Goal: Complete application form: Complete application form

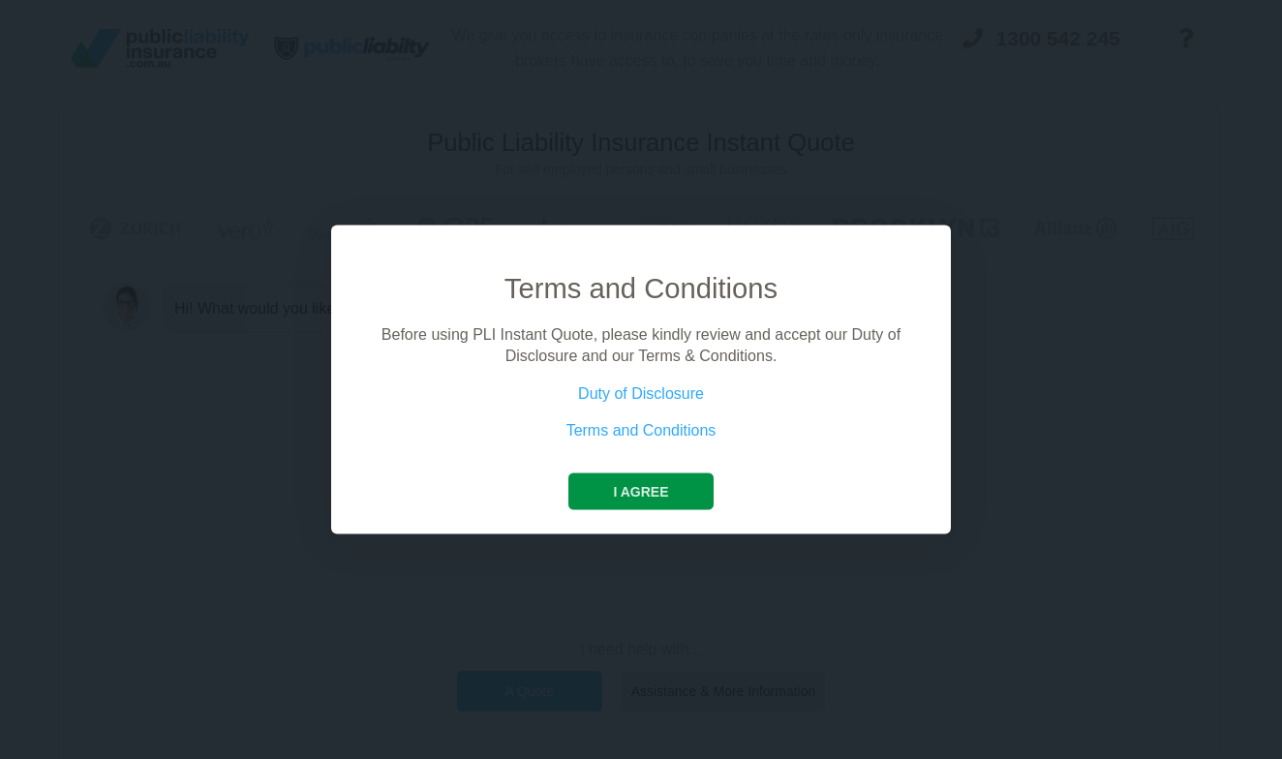
click at [681, 484] on button "I agree" at bounding box center [640, 491] width 144 height 37
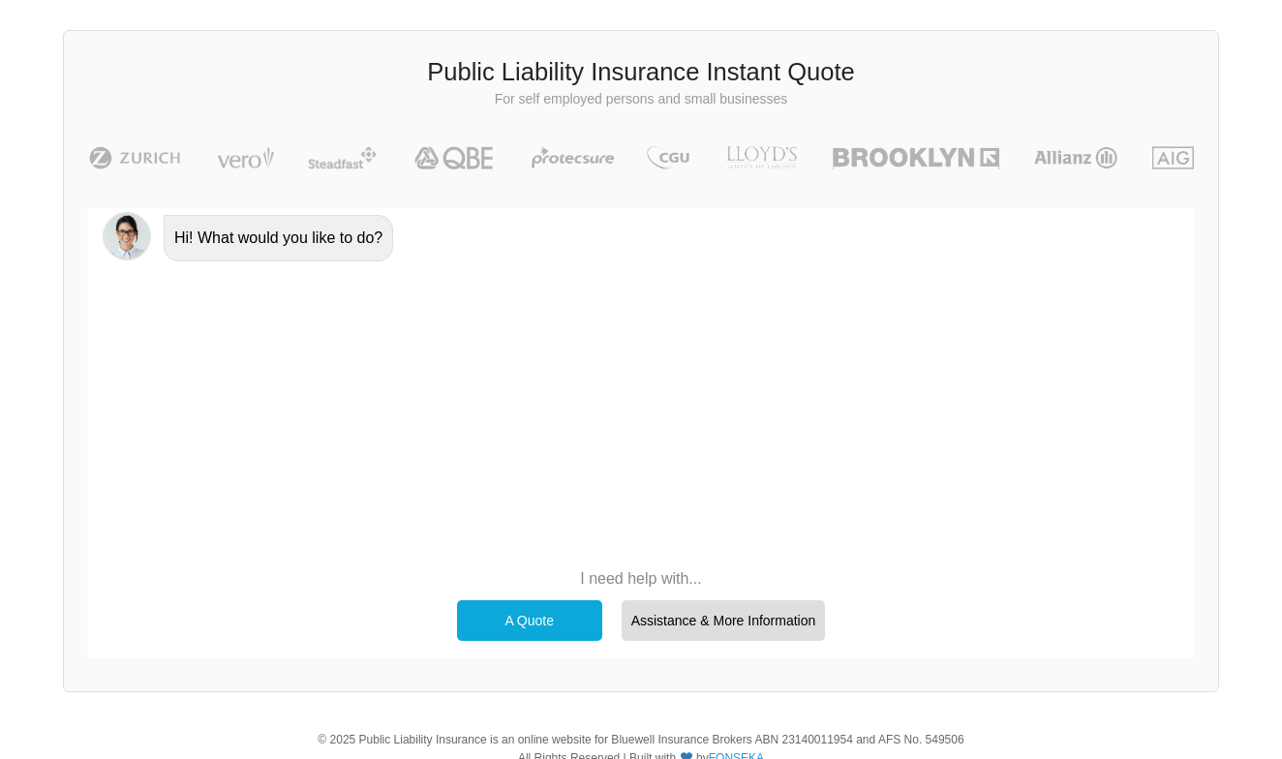
scroll to position [89, 0]
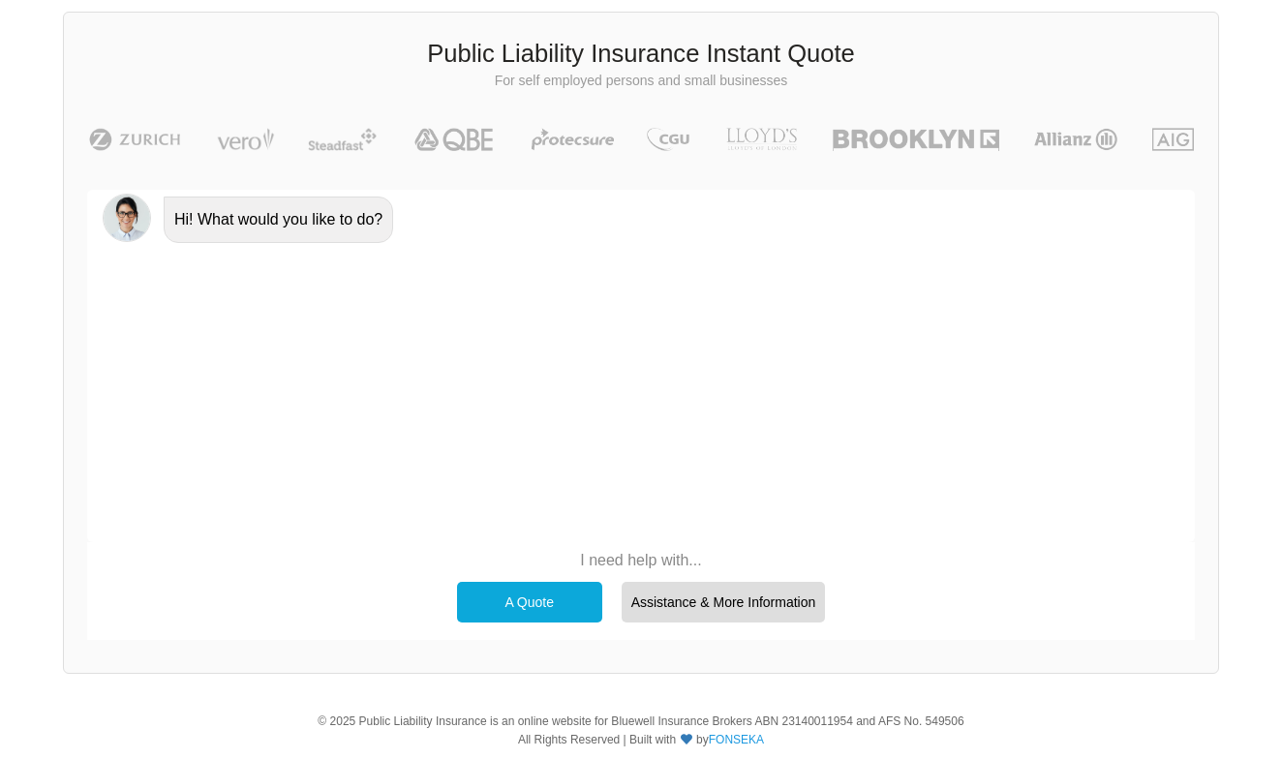
click at [540, 602] on div "A Quote" at bounding box center [529, 602] width 145 height 41
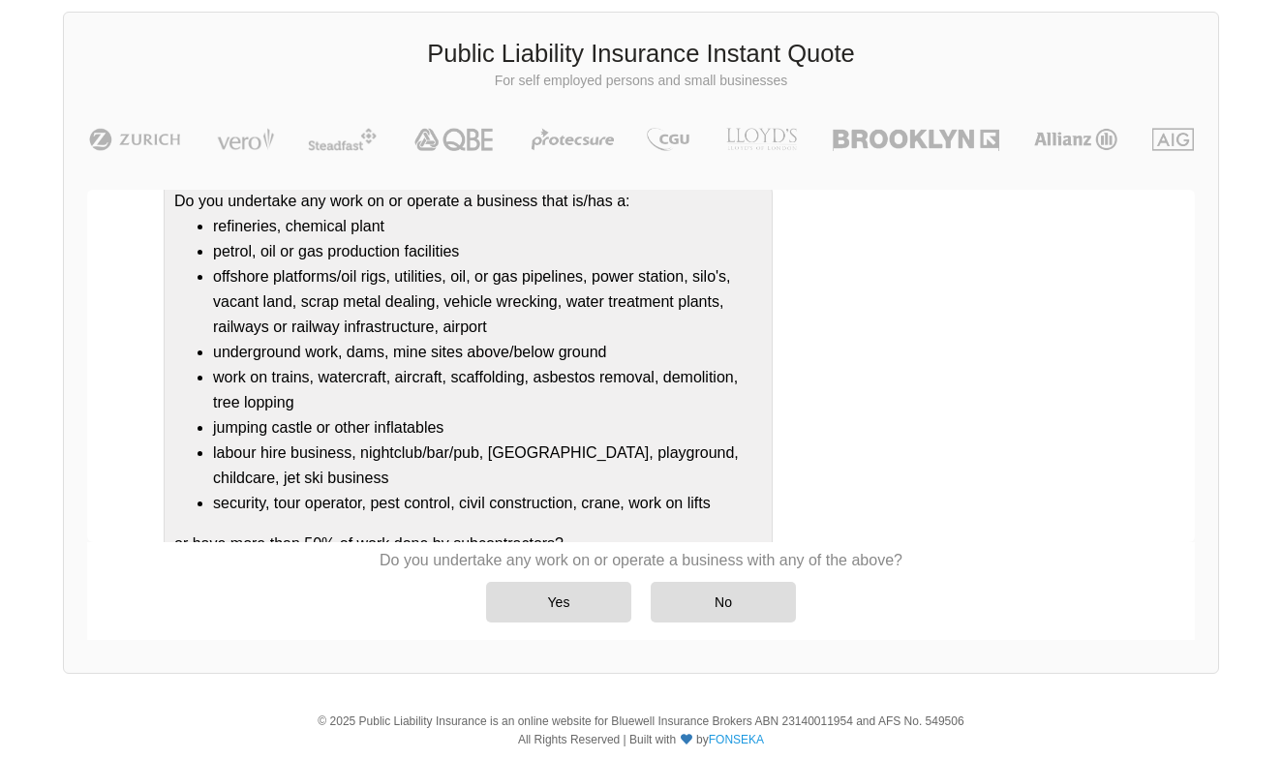
scroll to position [189, 0]
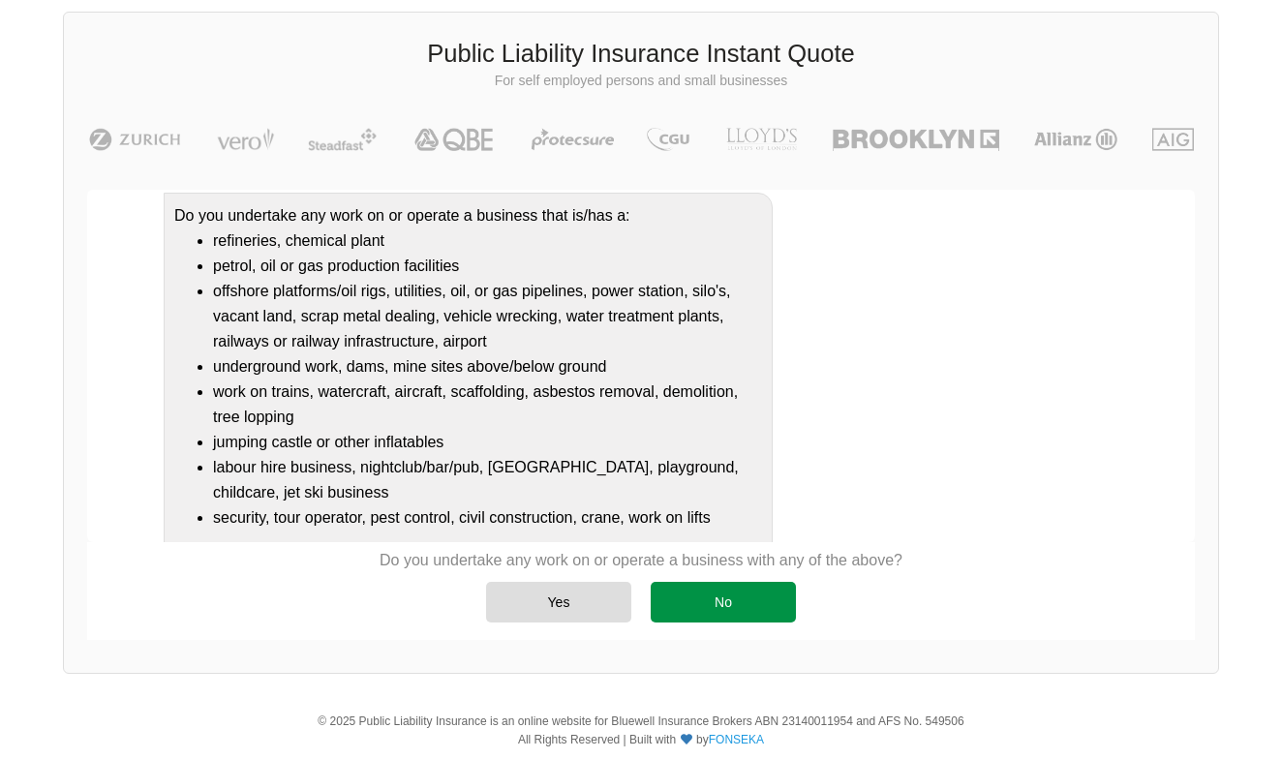
click at [738, 593] on div "No" at bounding box center [723, 602] width 145 height 41
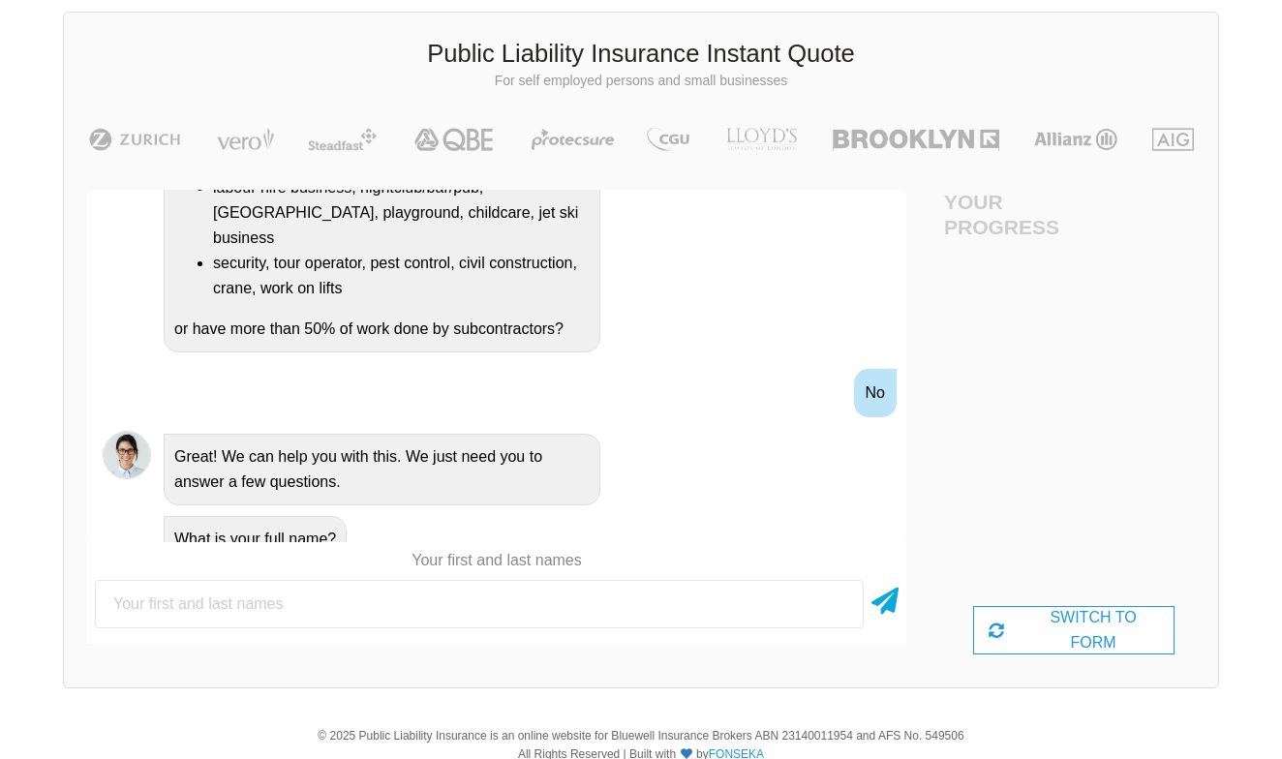
scroll to position [544, 0]
type input "[PERSON_NAME]"
click at [872, 598] on icon at bounding box center [885, 597] width 27 height 35
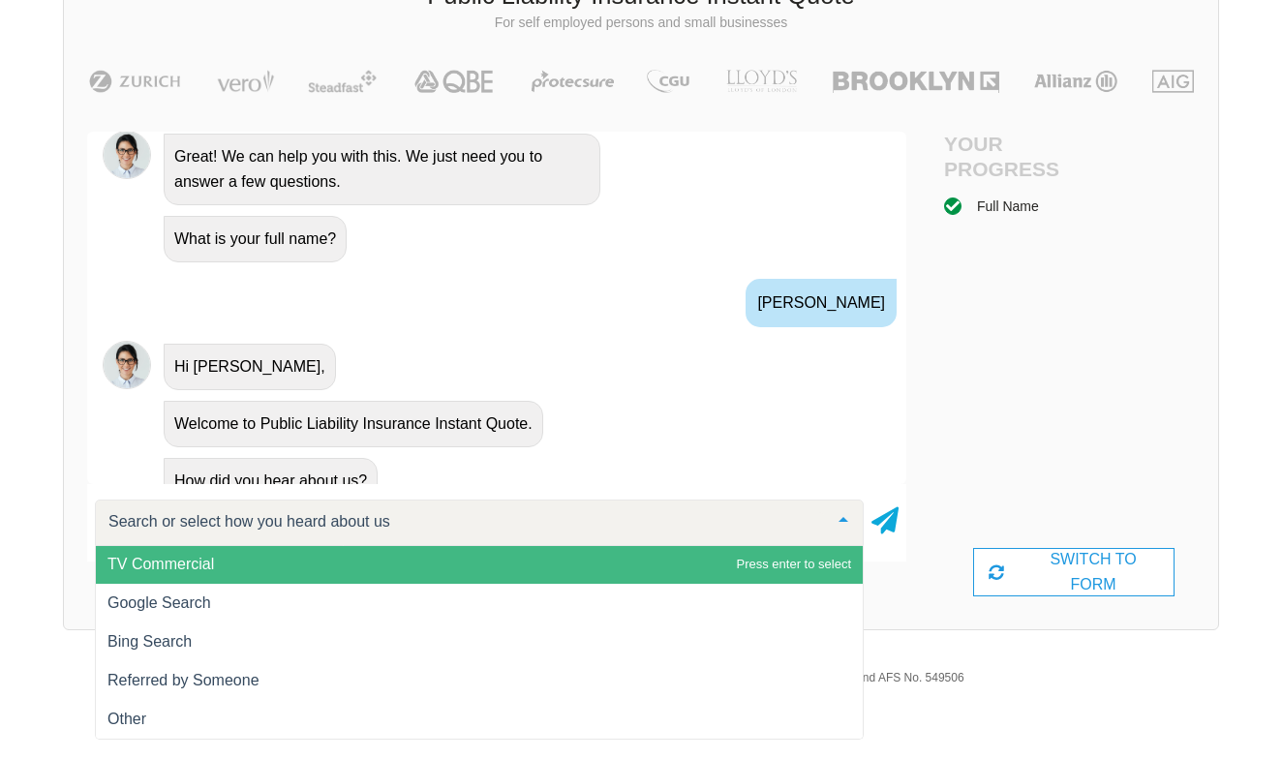
scroll to position [1, 0]
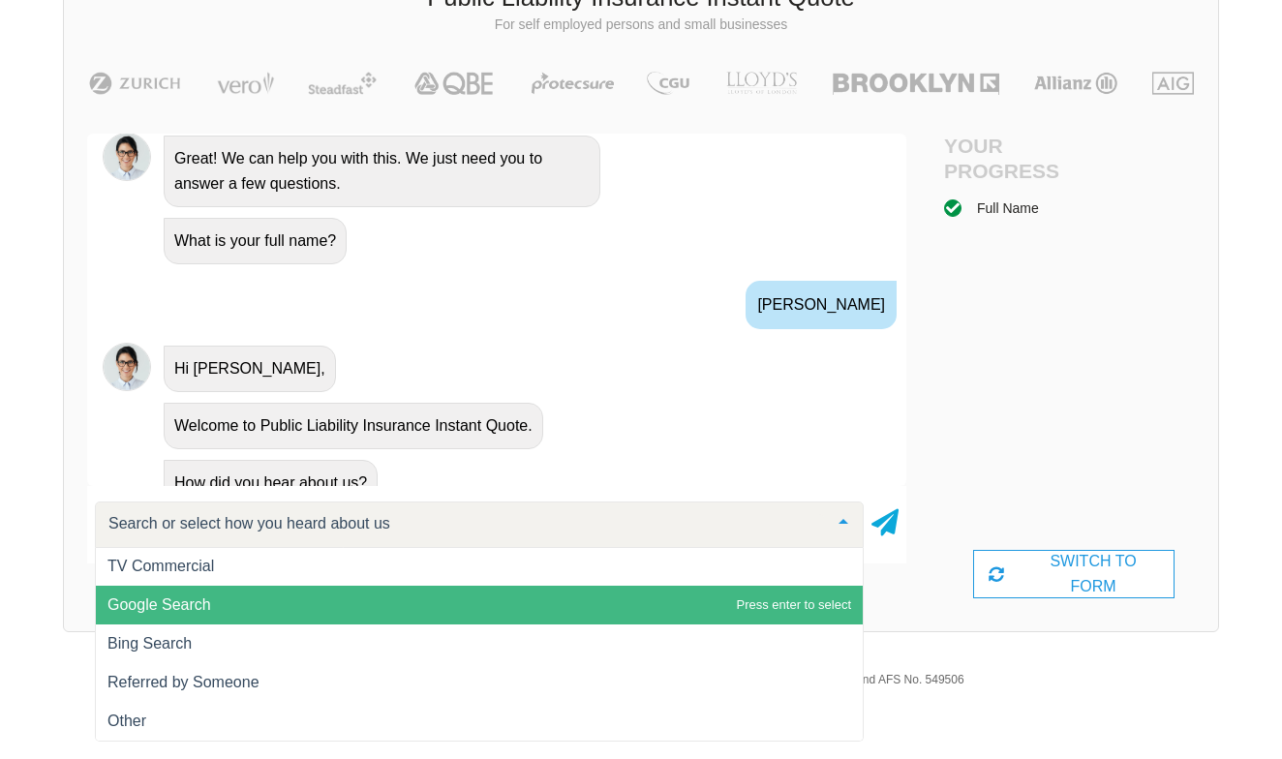
click at [348, 615] on span "Google Search" at bounding box center [479, 605] width 767 height 39
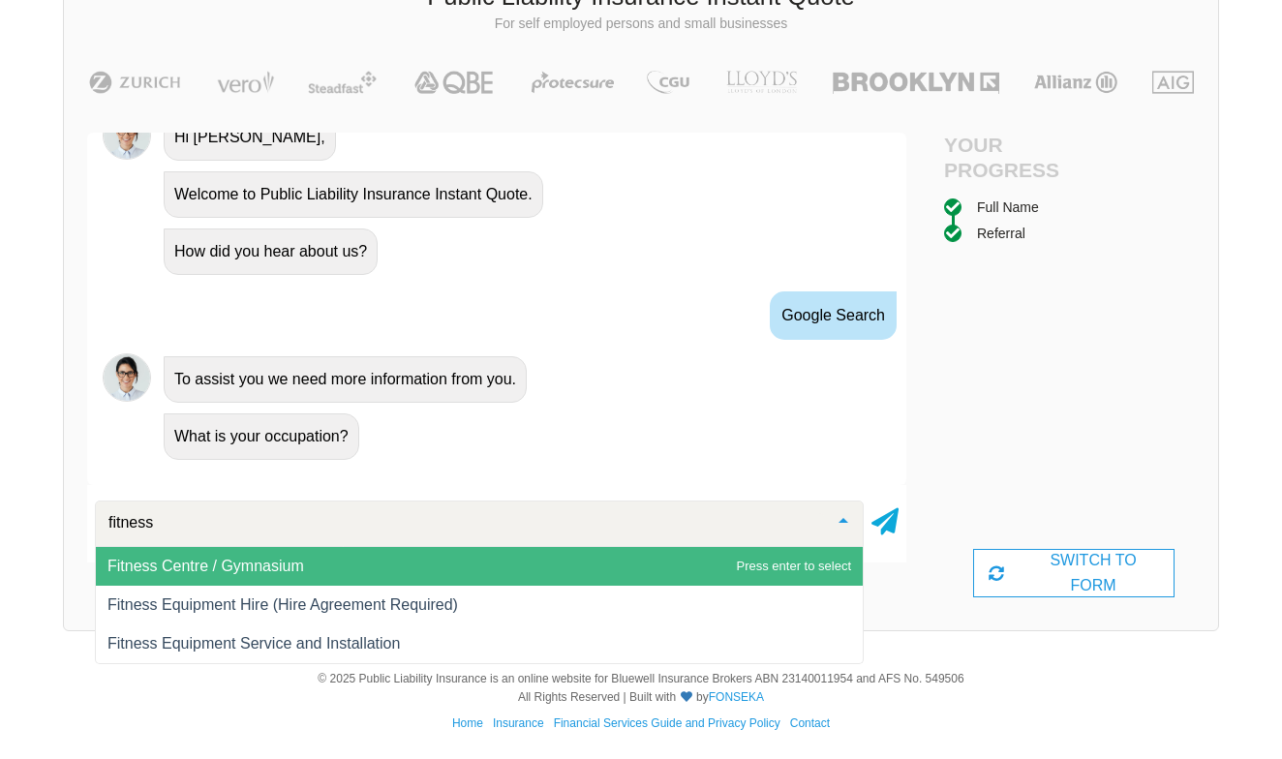
scroll to position [145, 0]
click at [288, 529] on input "fitness" at bounding box center [464, 523] width 720 height 19
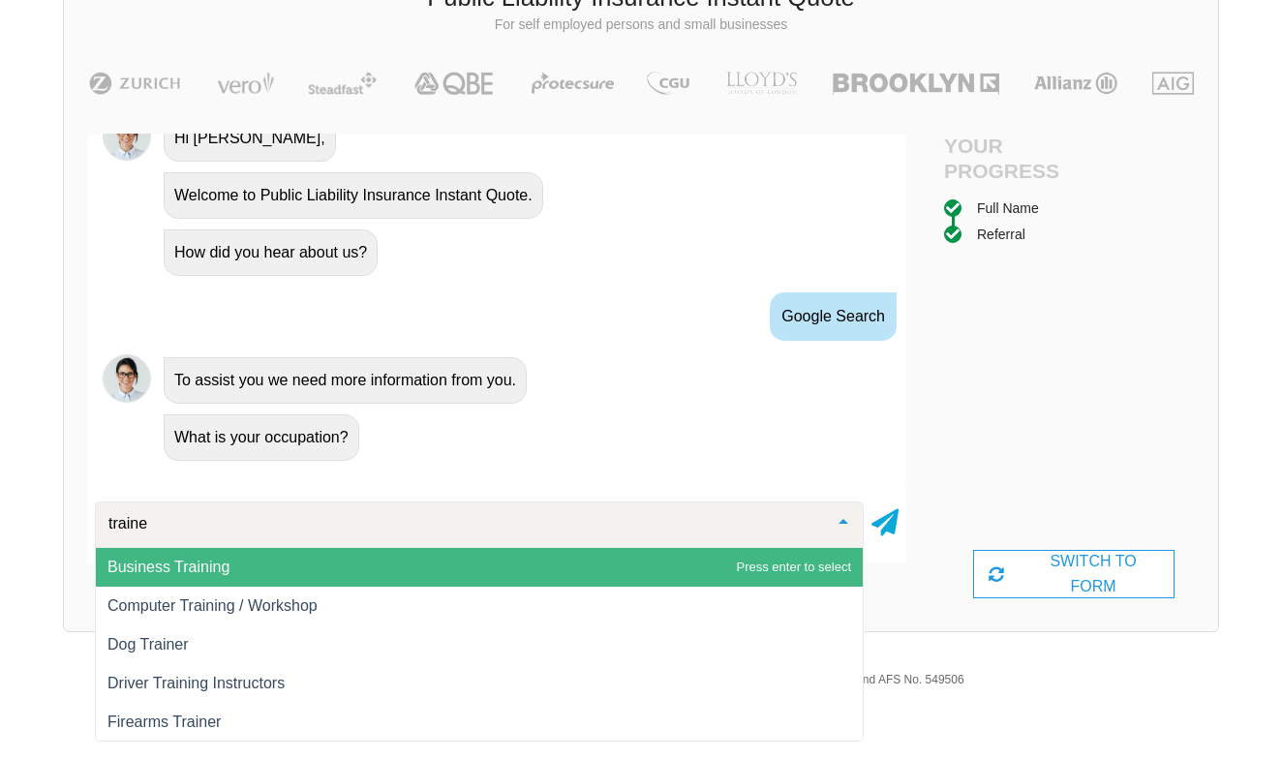
type input "trainer"
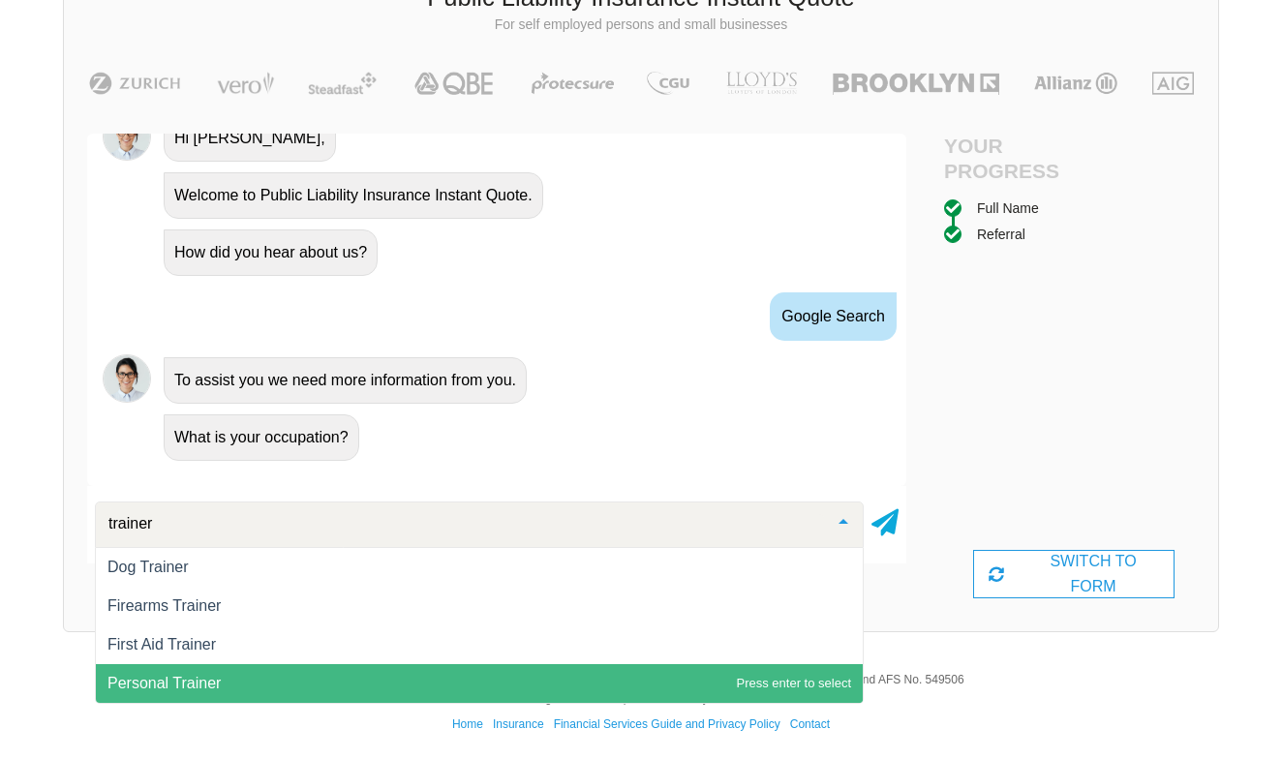
click at [262, 676] on span "Personal Trainer" at bounding box center [479, 683] width 767 height 39
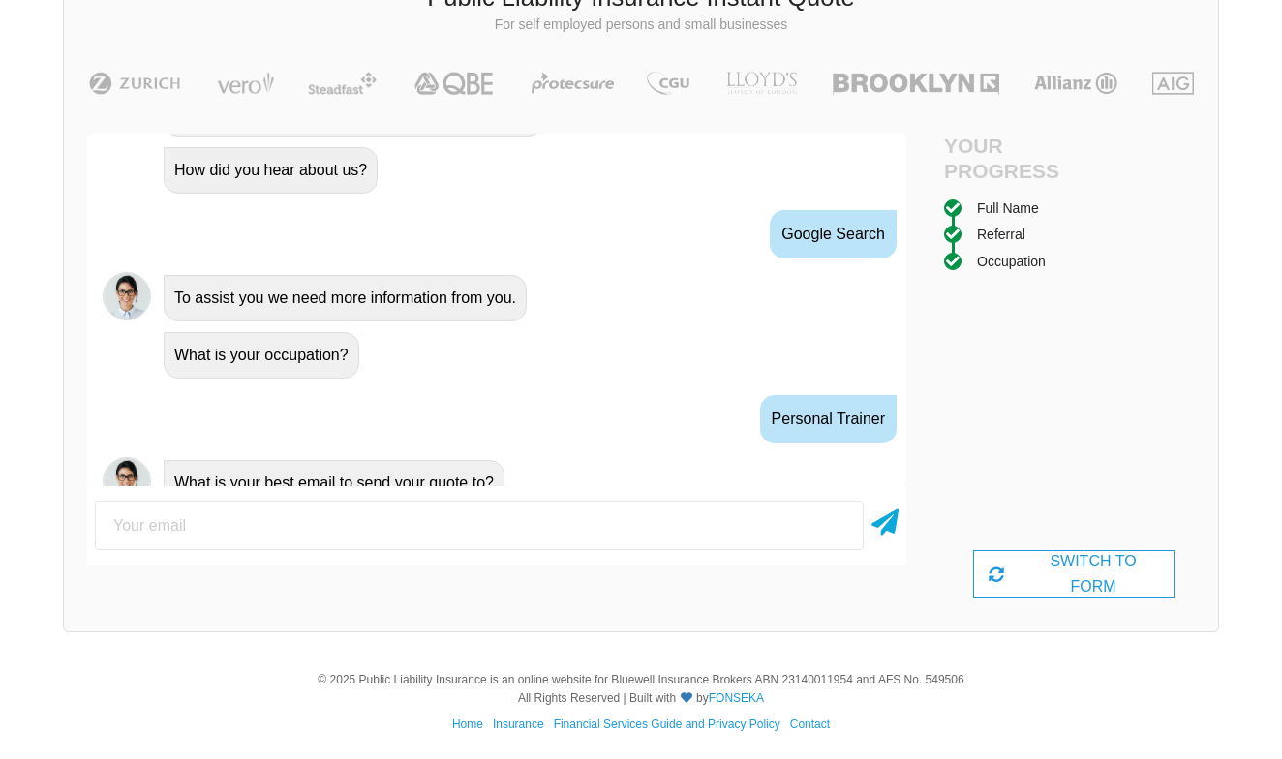
click at [466, 526] on input "email" at bounding box center [479, 526] width 769 height 48
type input "[DOMAIN_NAME][EMAIL_ADDRESS][DOMAIN_NAME]"
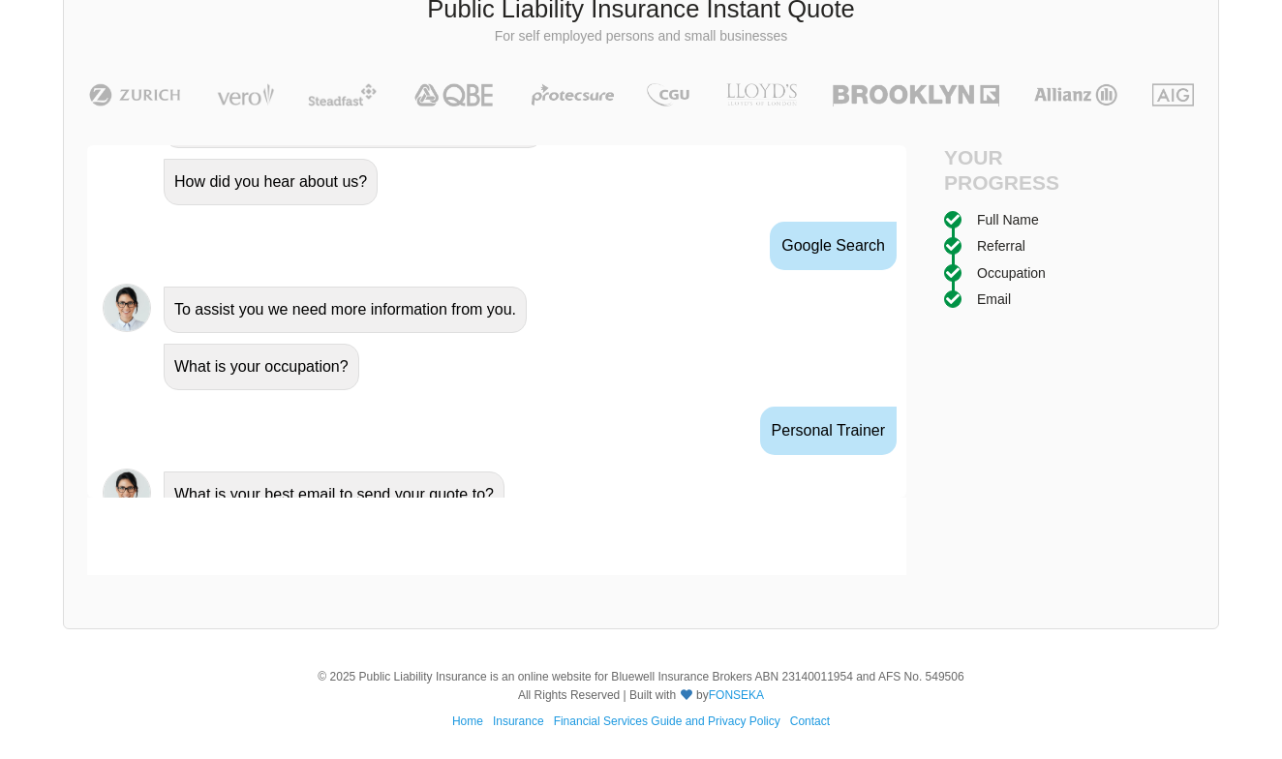
scroll to position [1227, 0]
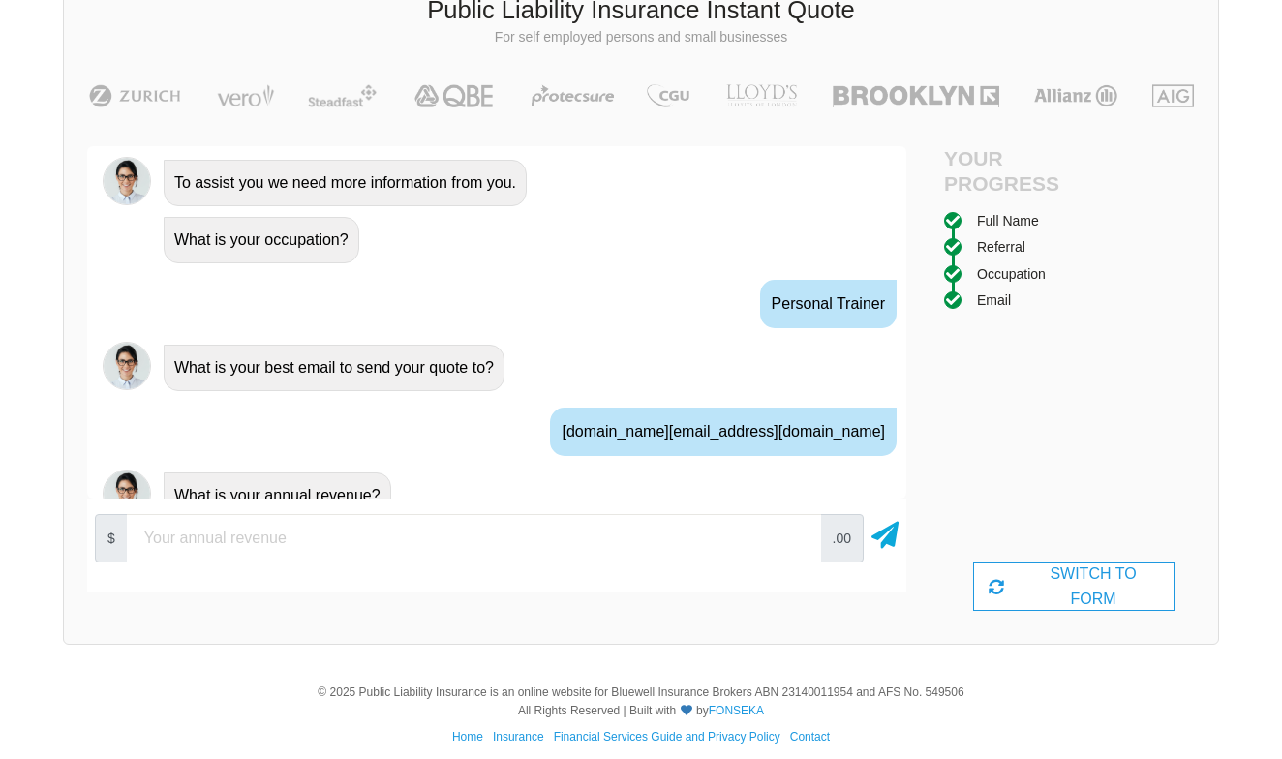
click at [510, 531] on input "number" at bounding box center [474, 538] width 694 height 48
type input "5000"
click at [893, 532] on icon at bounding box center [885, 531] width 27 height 35
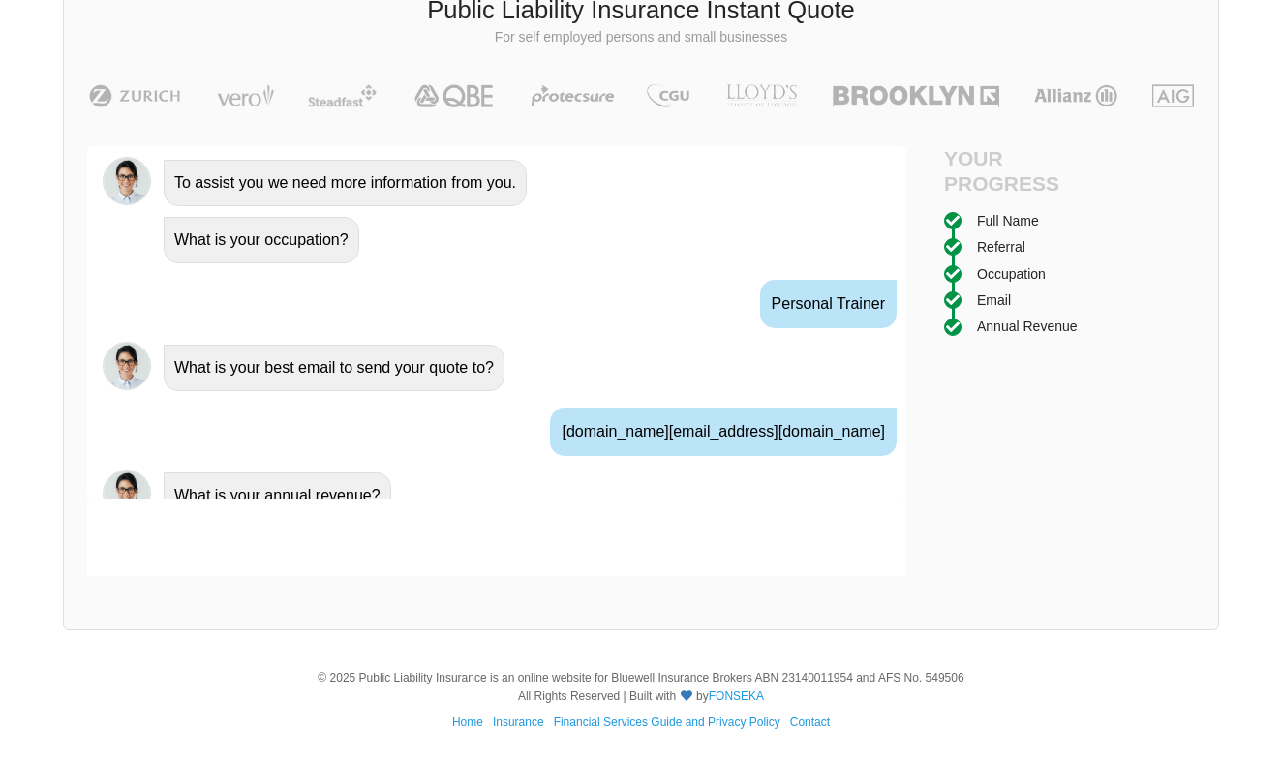
scroll to position [1355, 0]
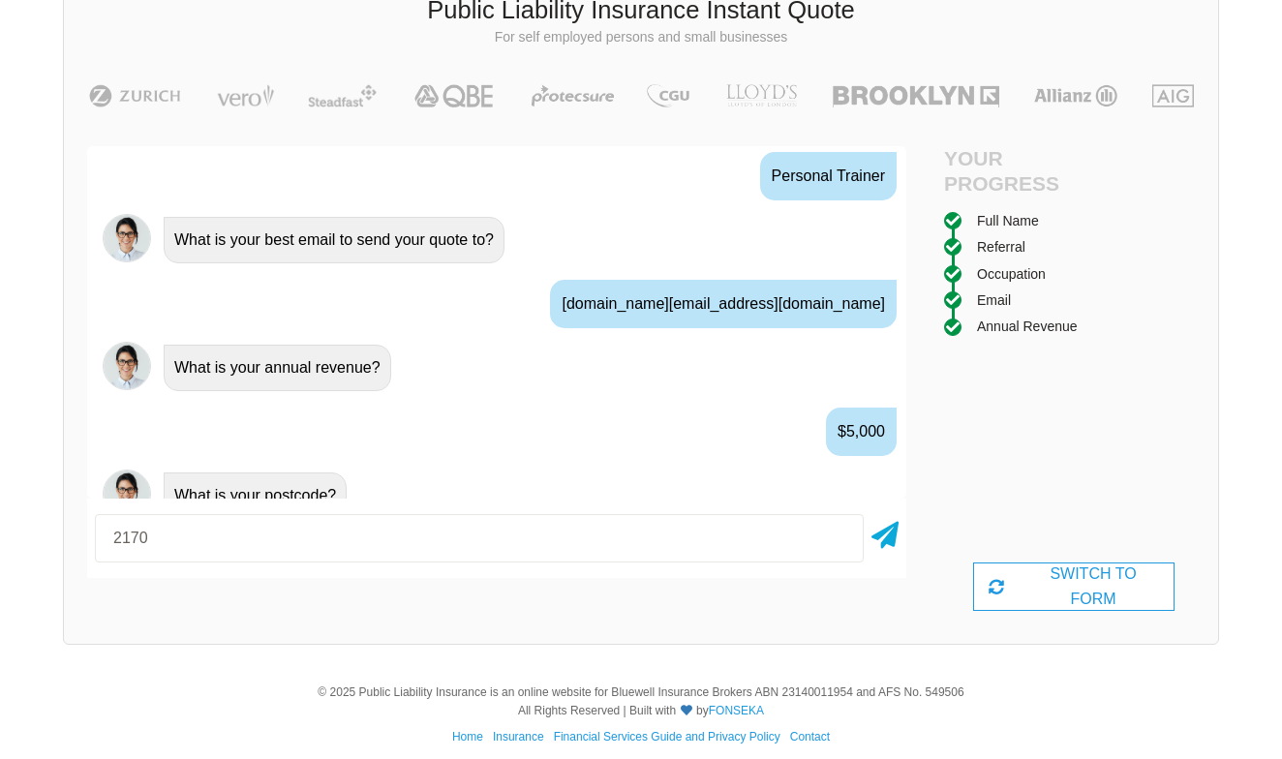
type input "2170"
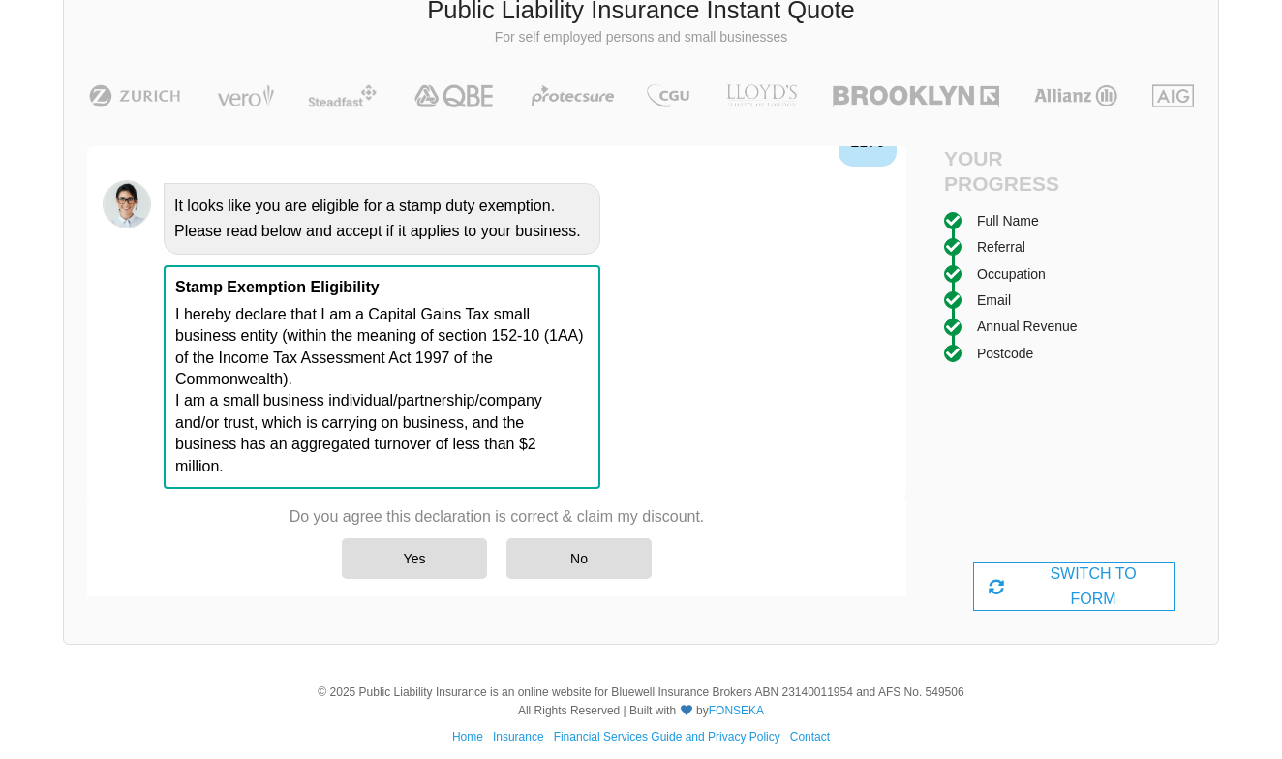
scroll to position [1782, 0]
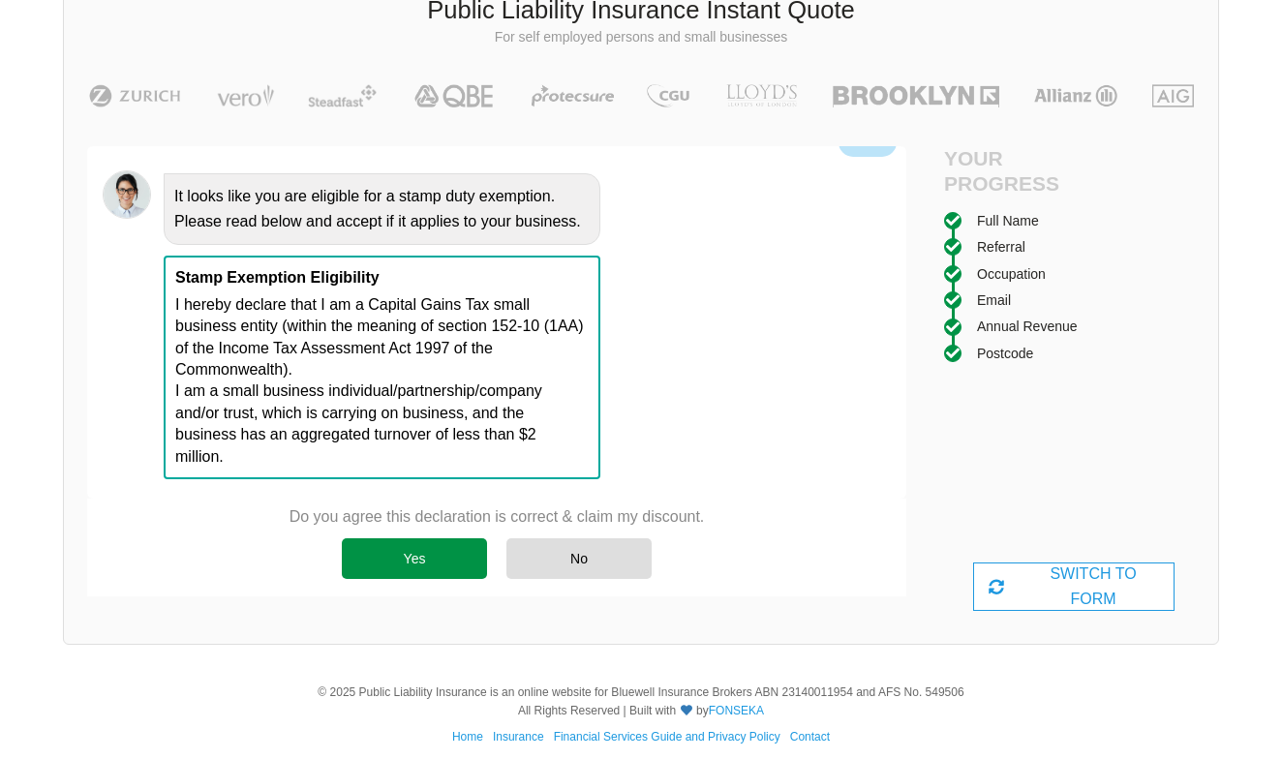
click at [423, 559] on div "Yes" at bounding box center [414, 558] width 145 height 41
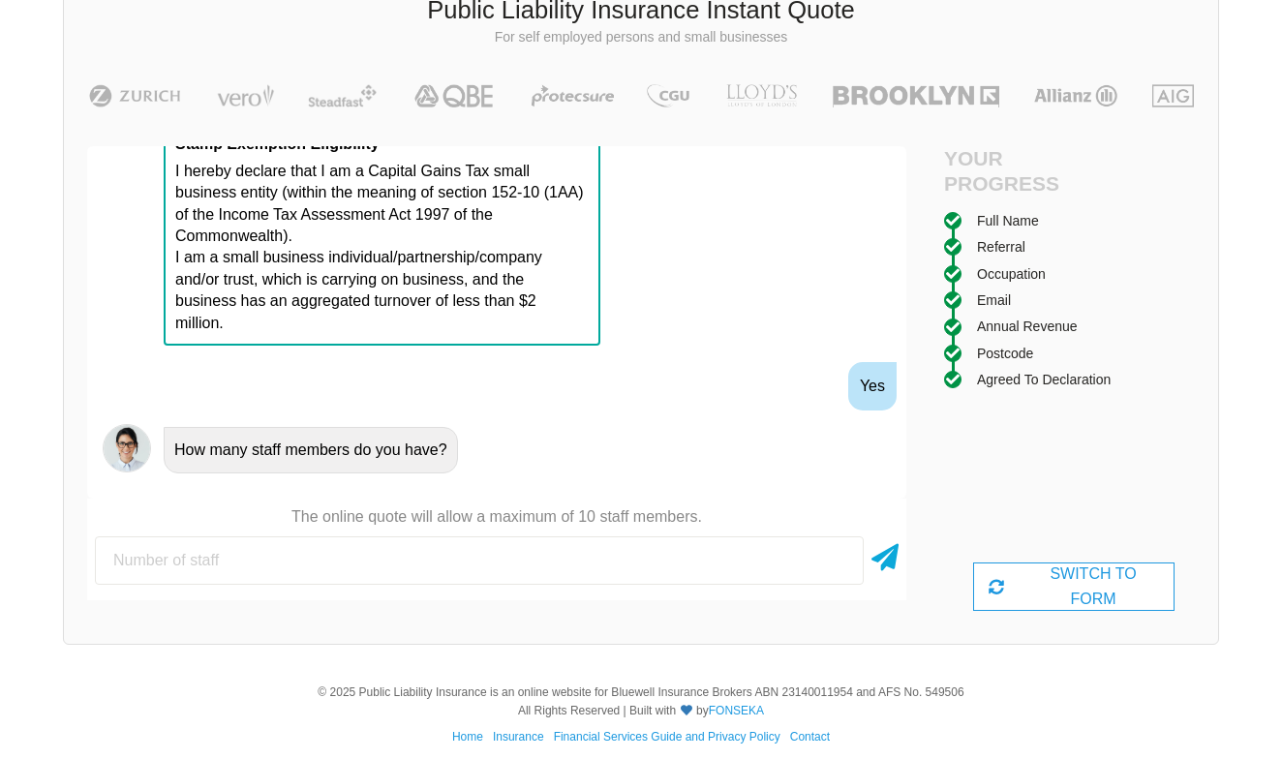
scroll to position [1962, 0]
type input "0"
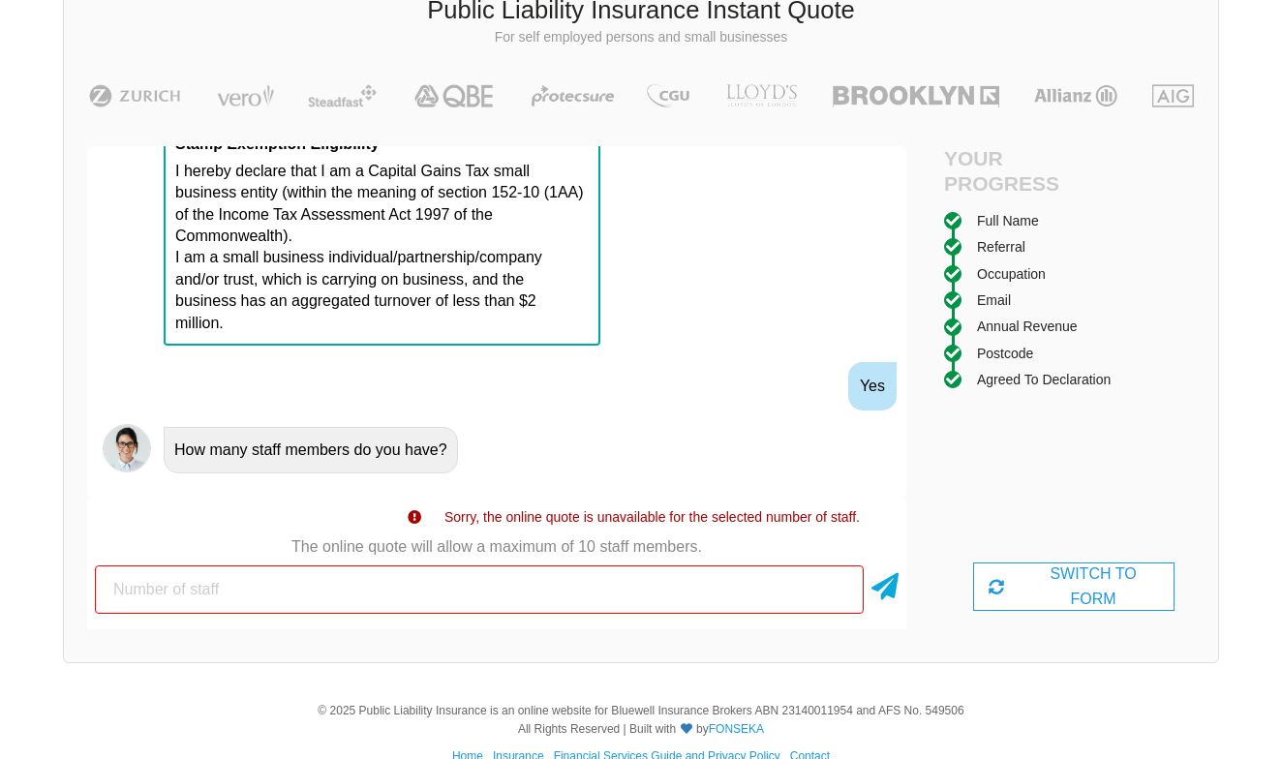
type input "1"
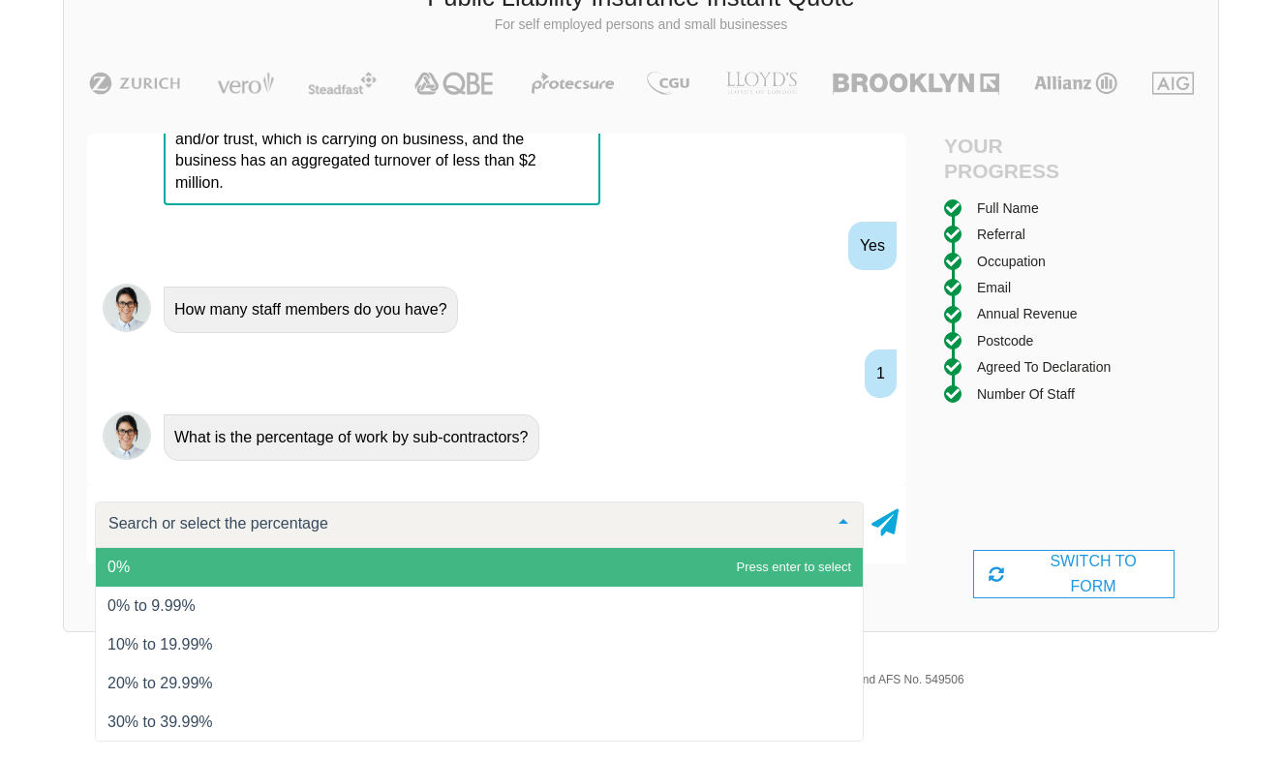
scroll to position [0, 0]
click at [330, 572] on span "0%" at bounding box center [479, 567] width 767 height 39
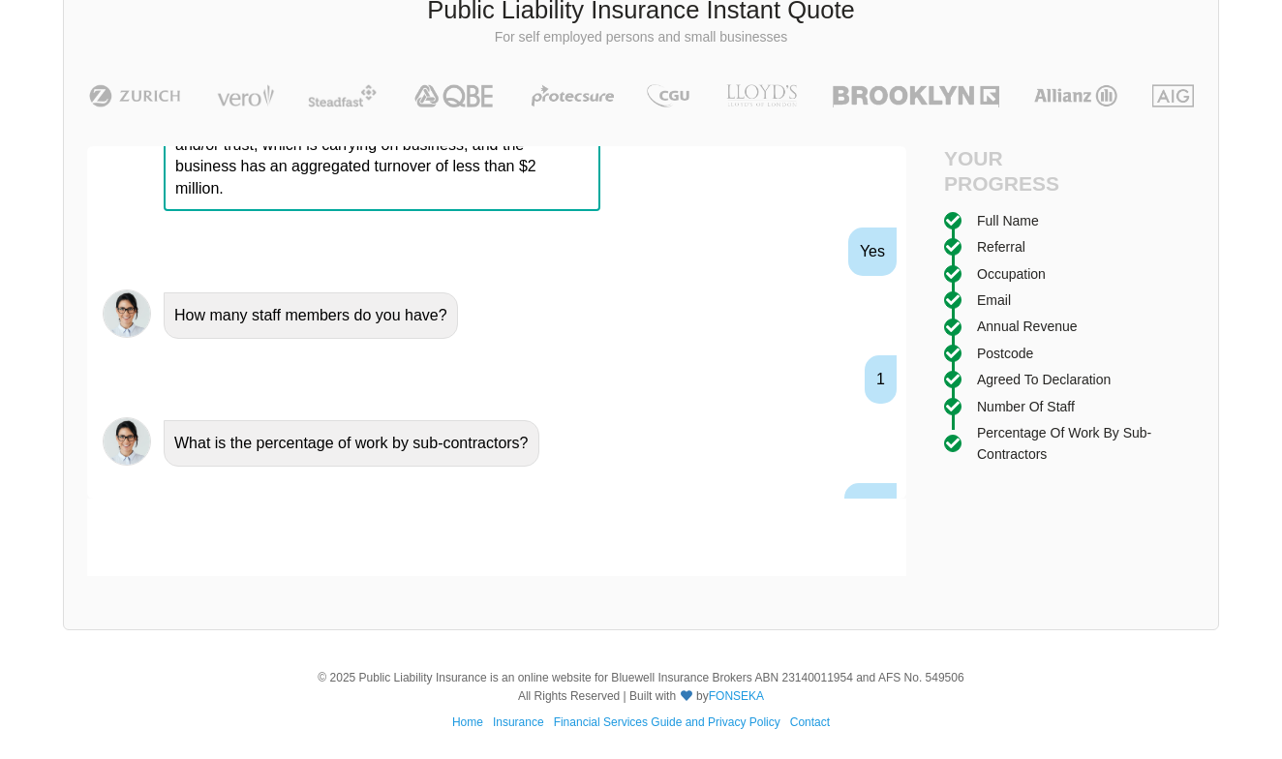
scroll to position [2122, 0]
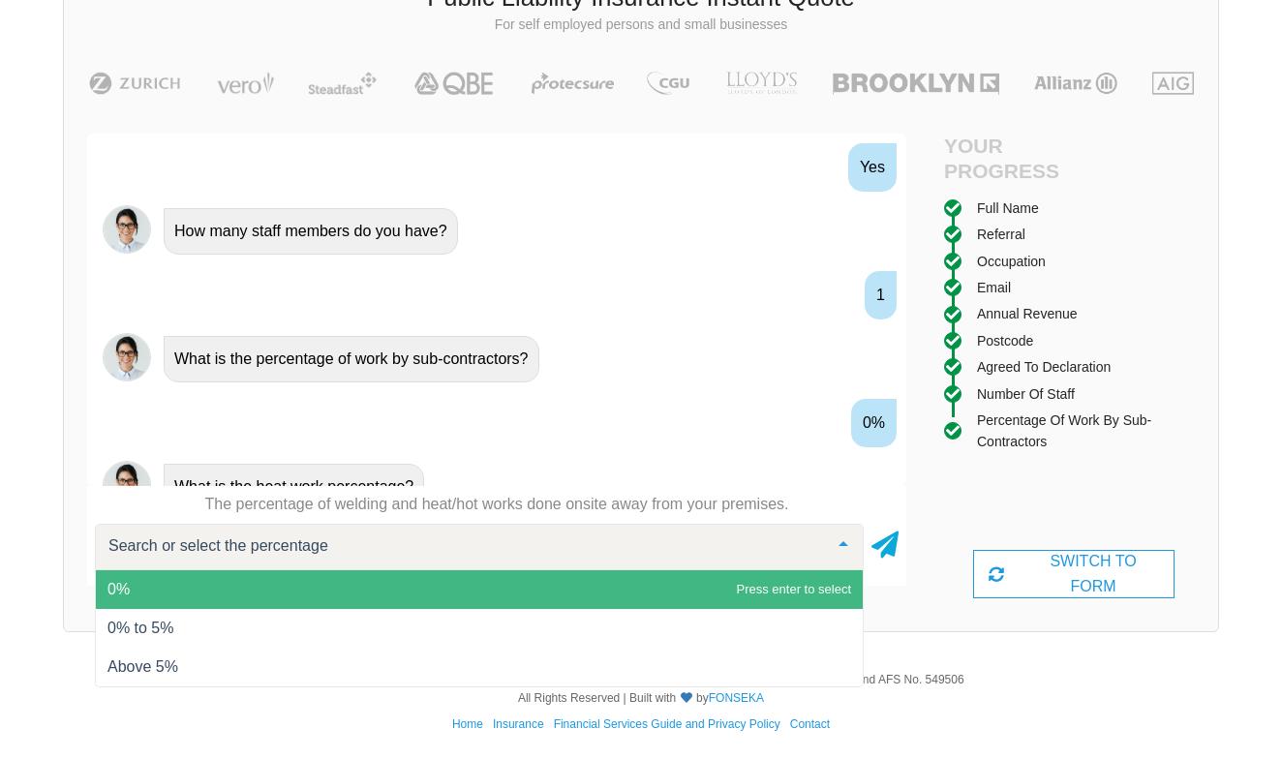
click at [315, 582] on span "0%" at bounding box center [479, 589] width 767 height 39
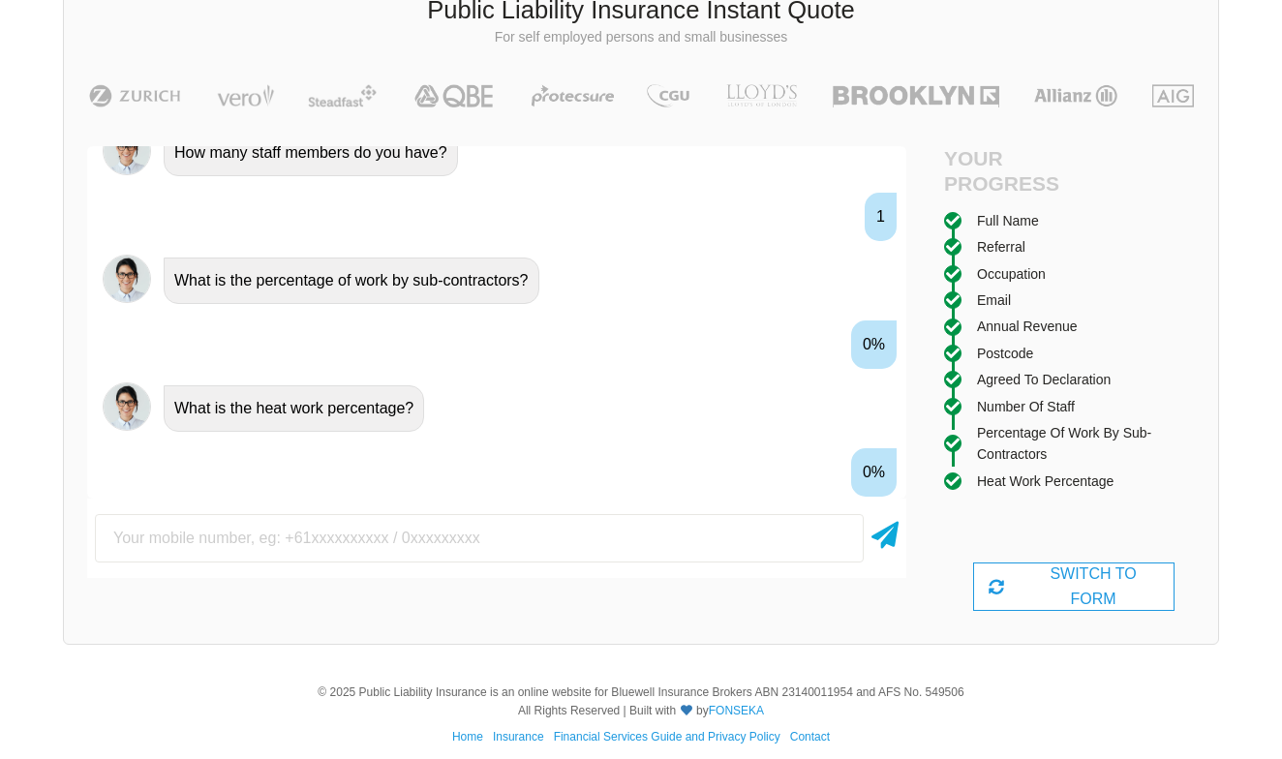
scroll to position [2250, 0]
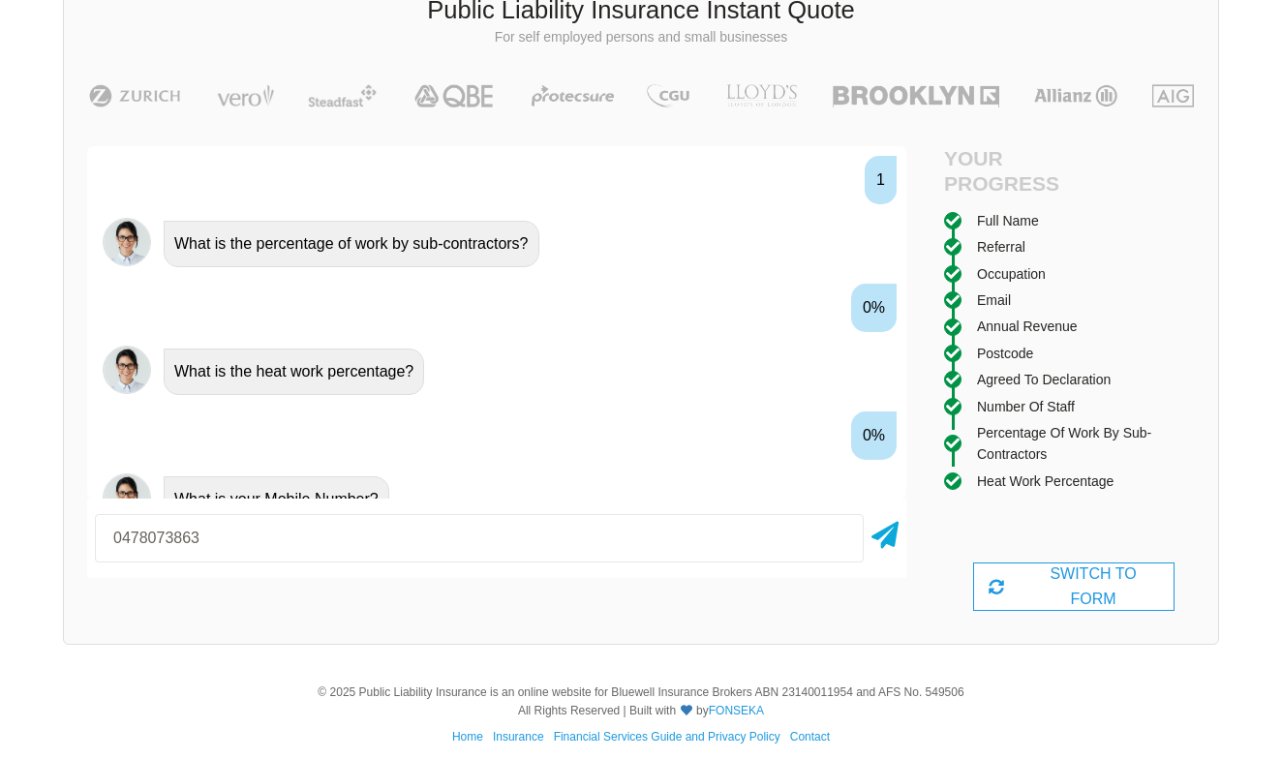
type input "0478073863"
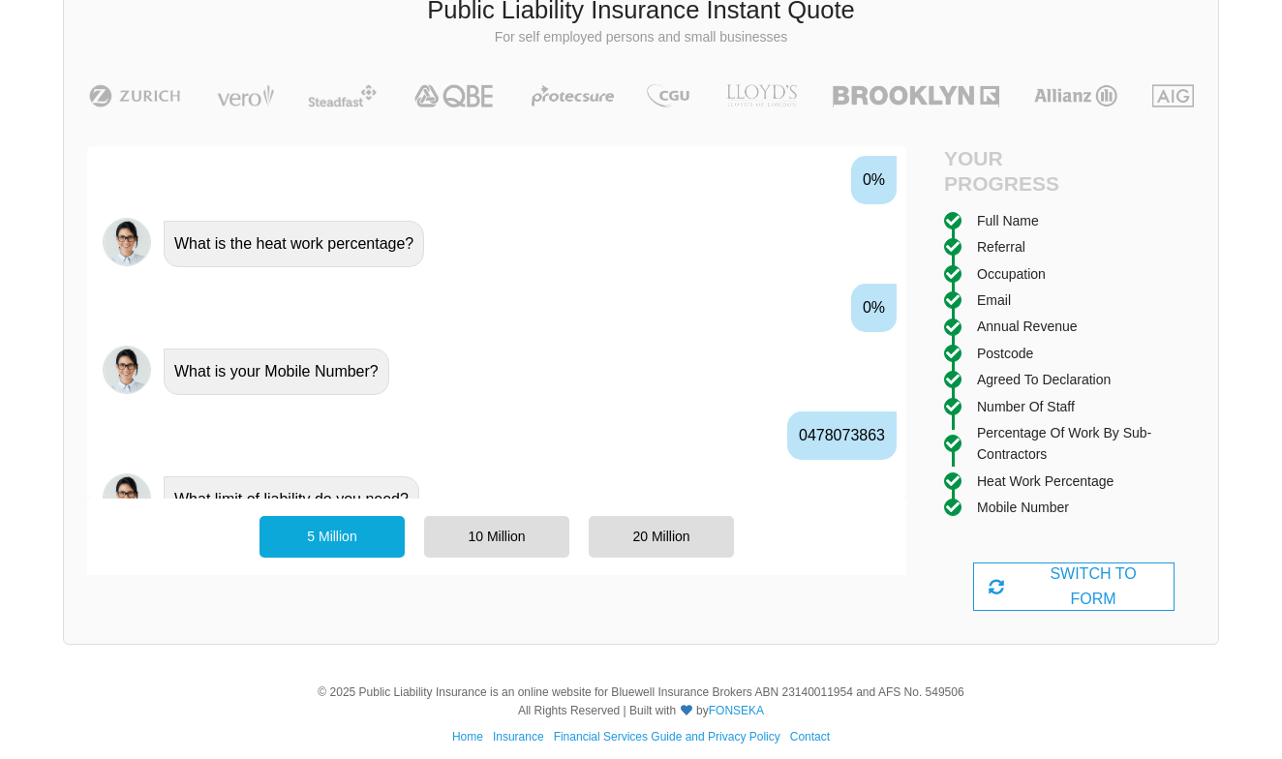
scroll to position [2414, 0]
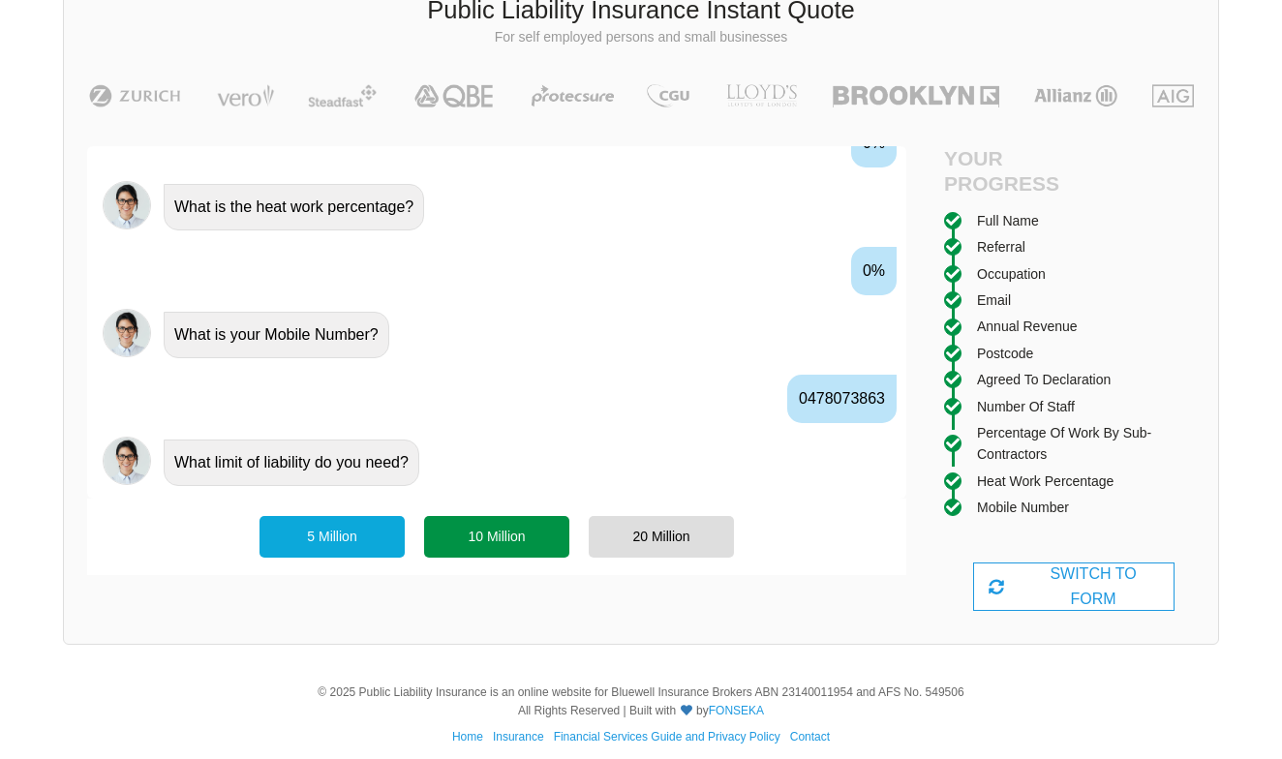
click at [454, 536] on div "10 Million" at bounding box center [496, 536] width 145 height 41
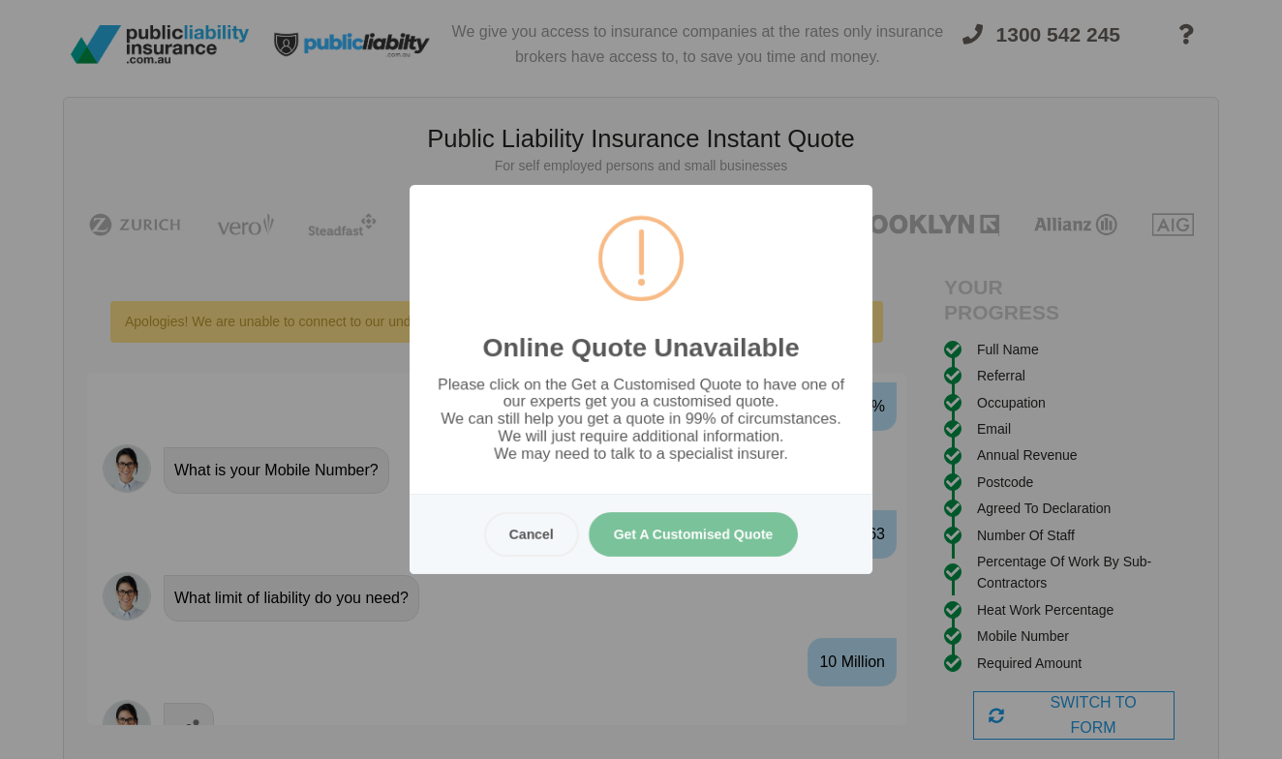
scroll to position [0, 0]
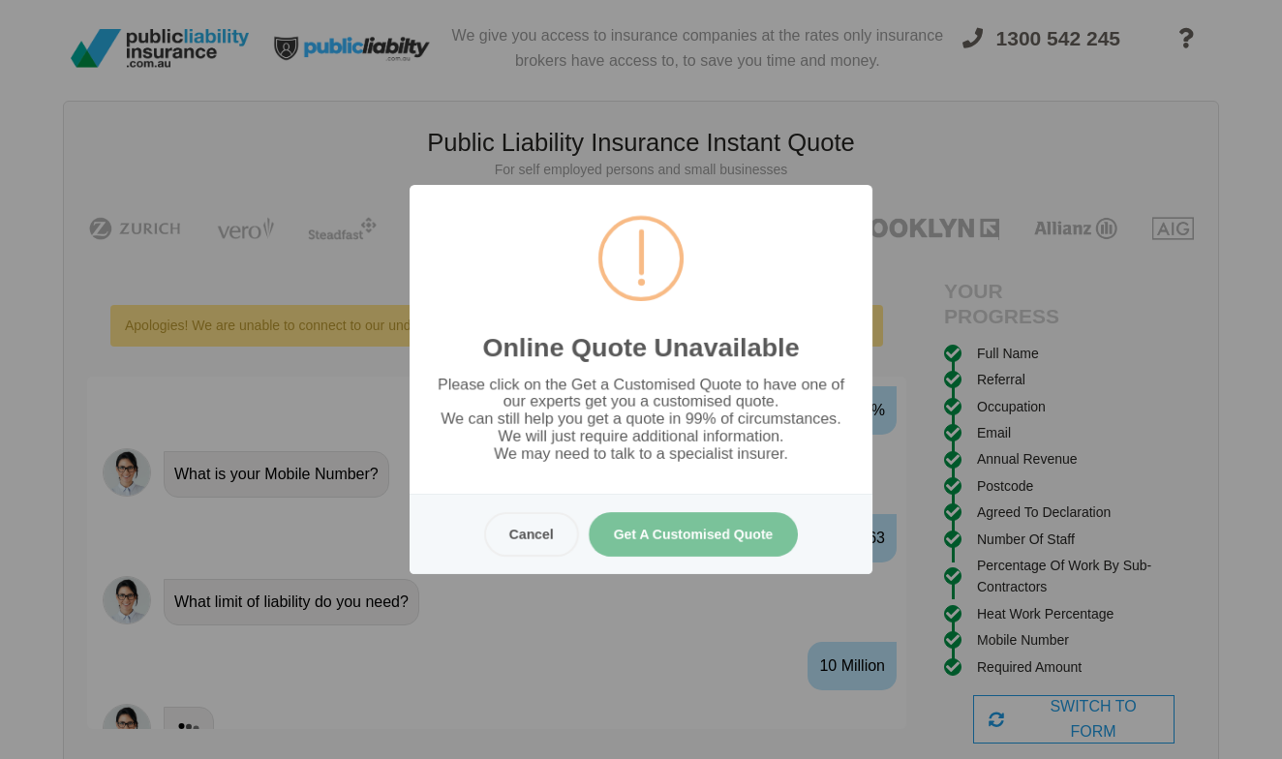
click at [542, 537] on button "Cancel" at bounding box center [531, 534] width 95 height 45
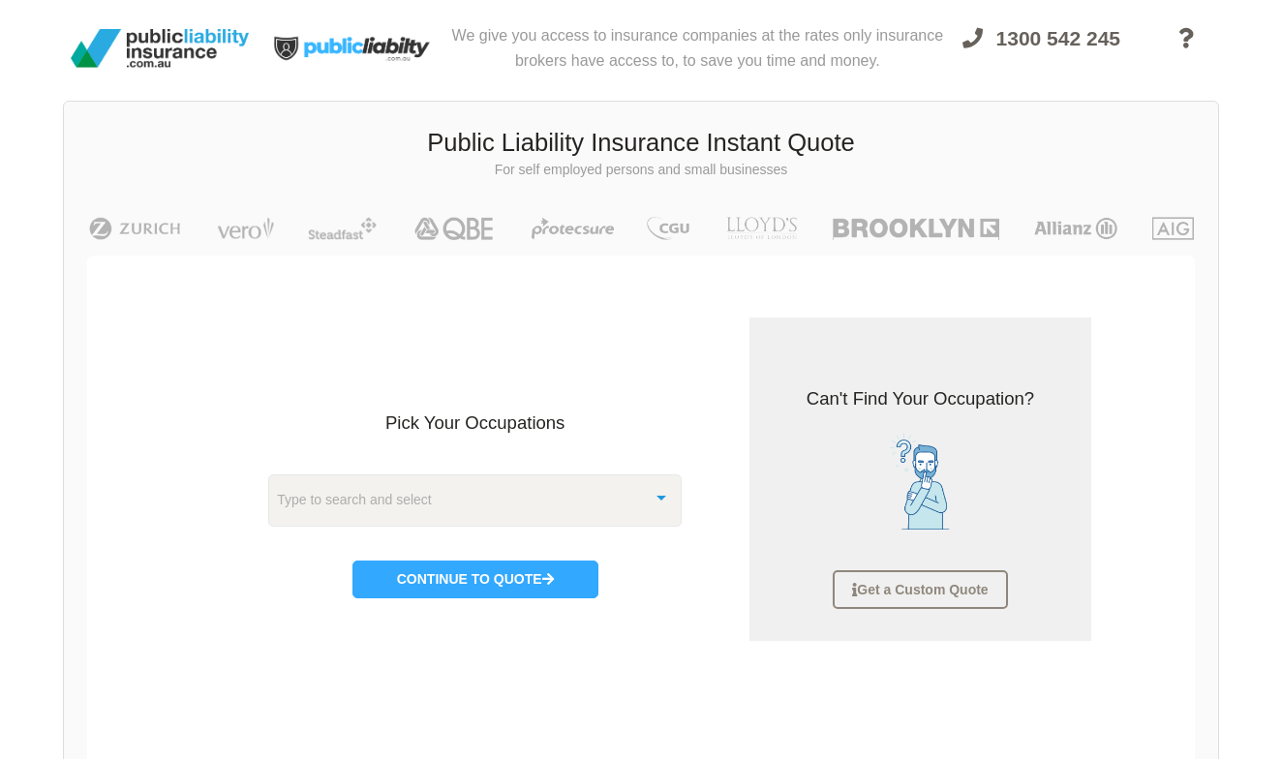
click at [641, 496] on div "Type to search and select" at bounding box center [474, 500] width 413 height 52
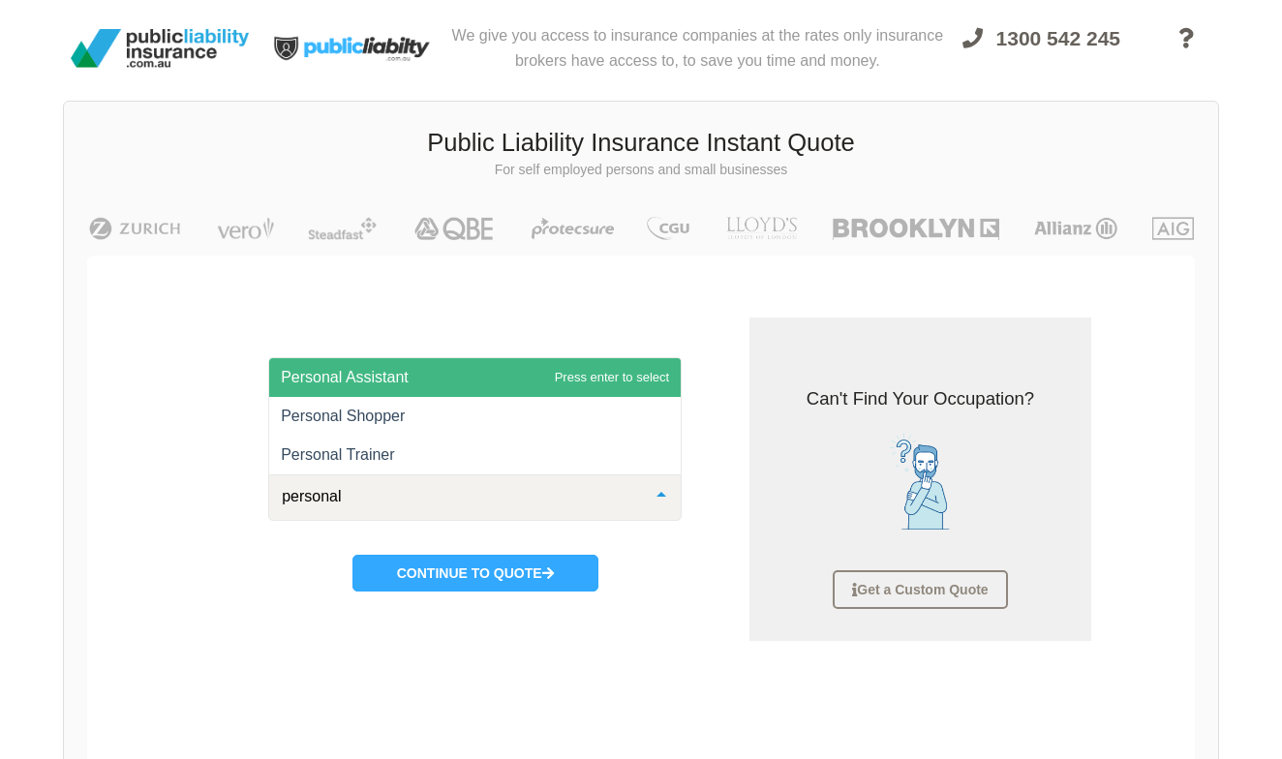
type input "personal"
